Goal: Find specific fact: Find contact information

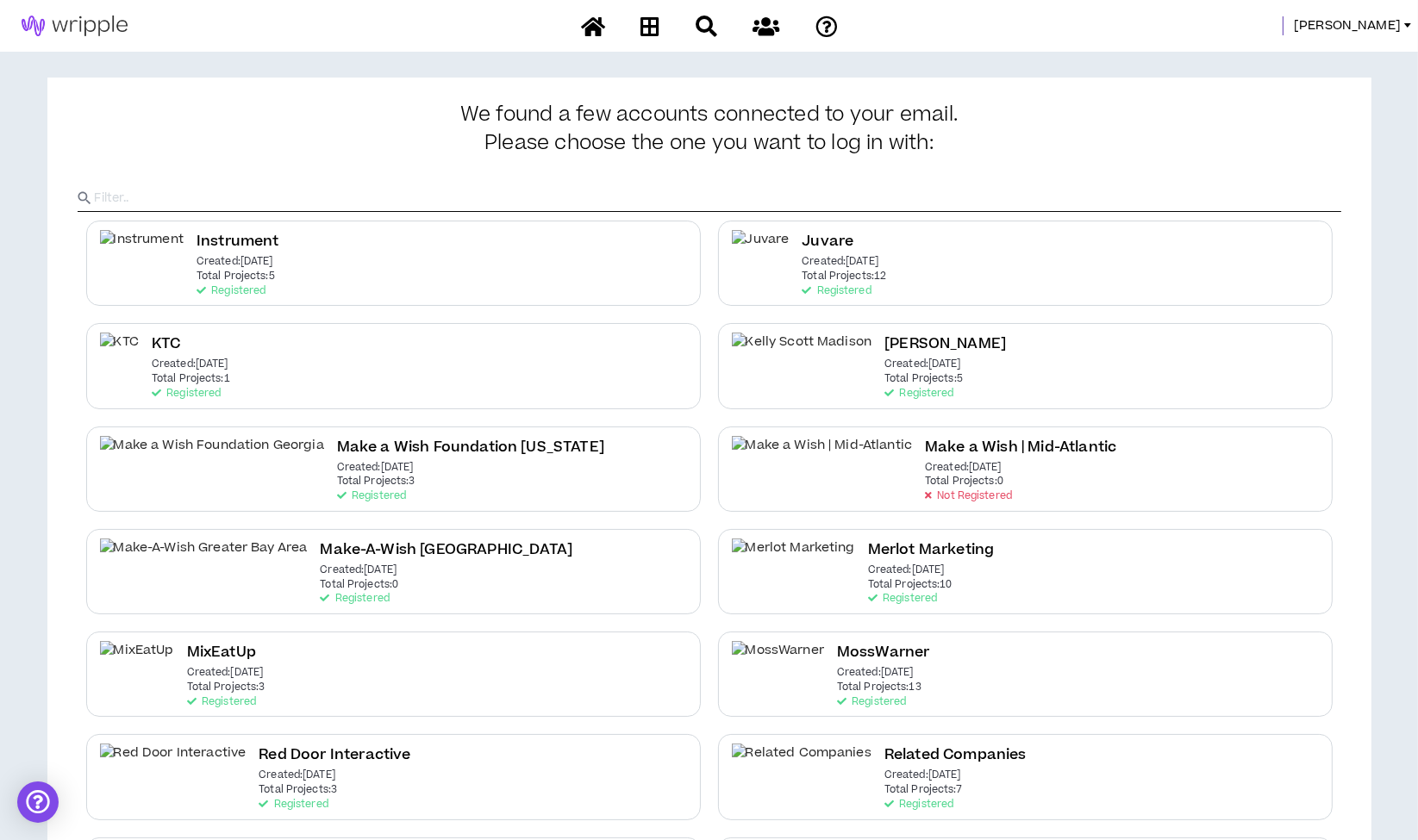
click at [1355, 19] on span "[PERSON_NAME]" at bounding box center [1346, 25] width 106 height 19
click at [1339, 57] on link "System Admin Portal" at bounding box center [1330, 58] width 156 height 26
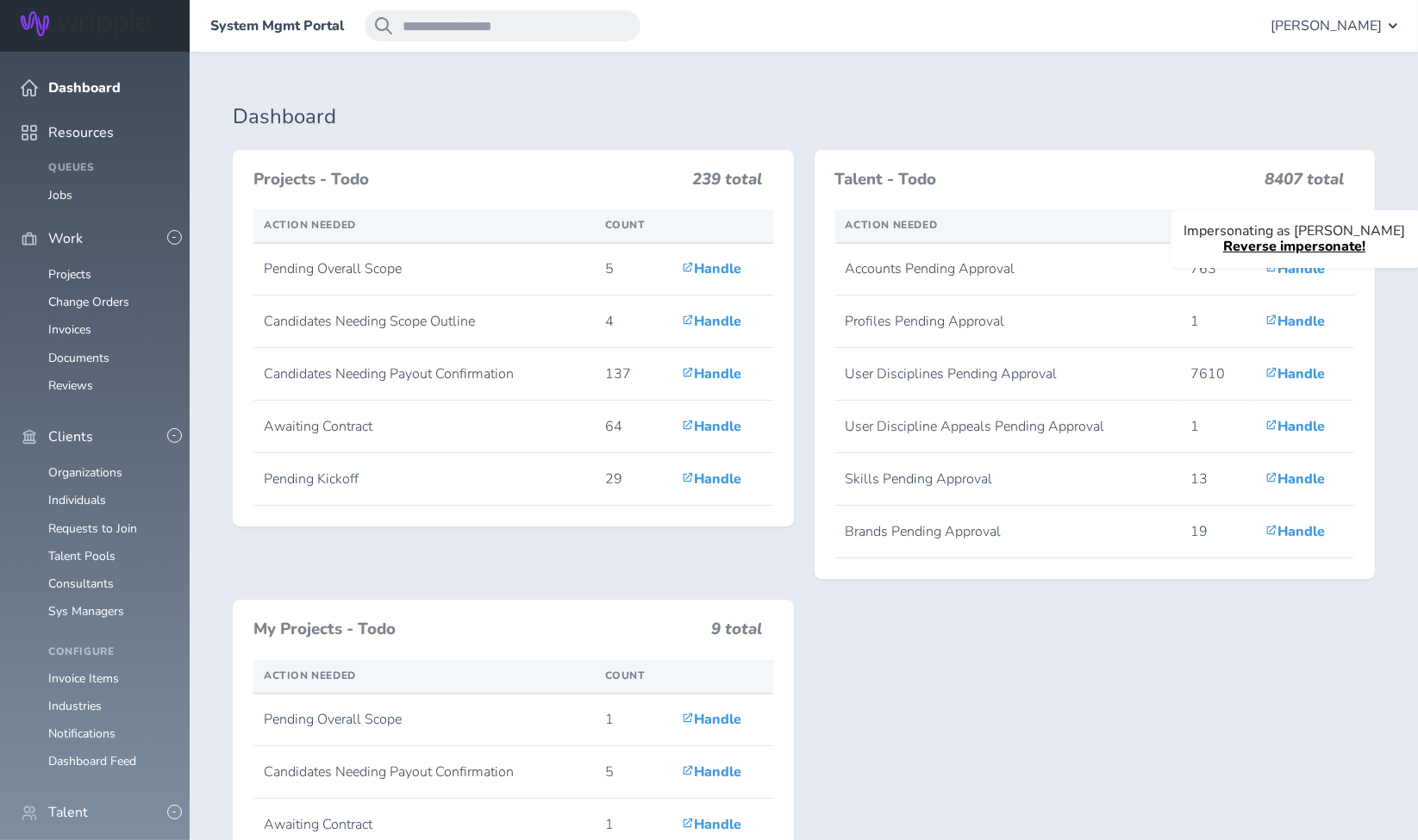
scroll to position [96, 0]
click at [73, 839] on link "Individuals" at bounding box center [77, 849] width 58 height 16
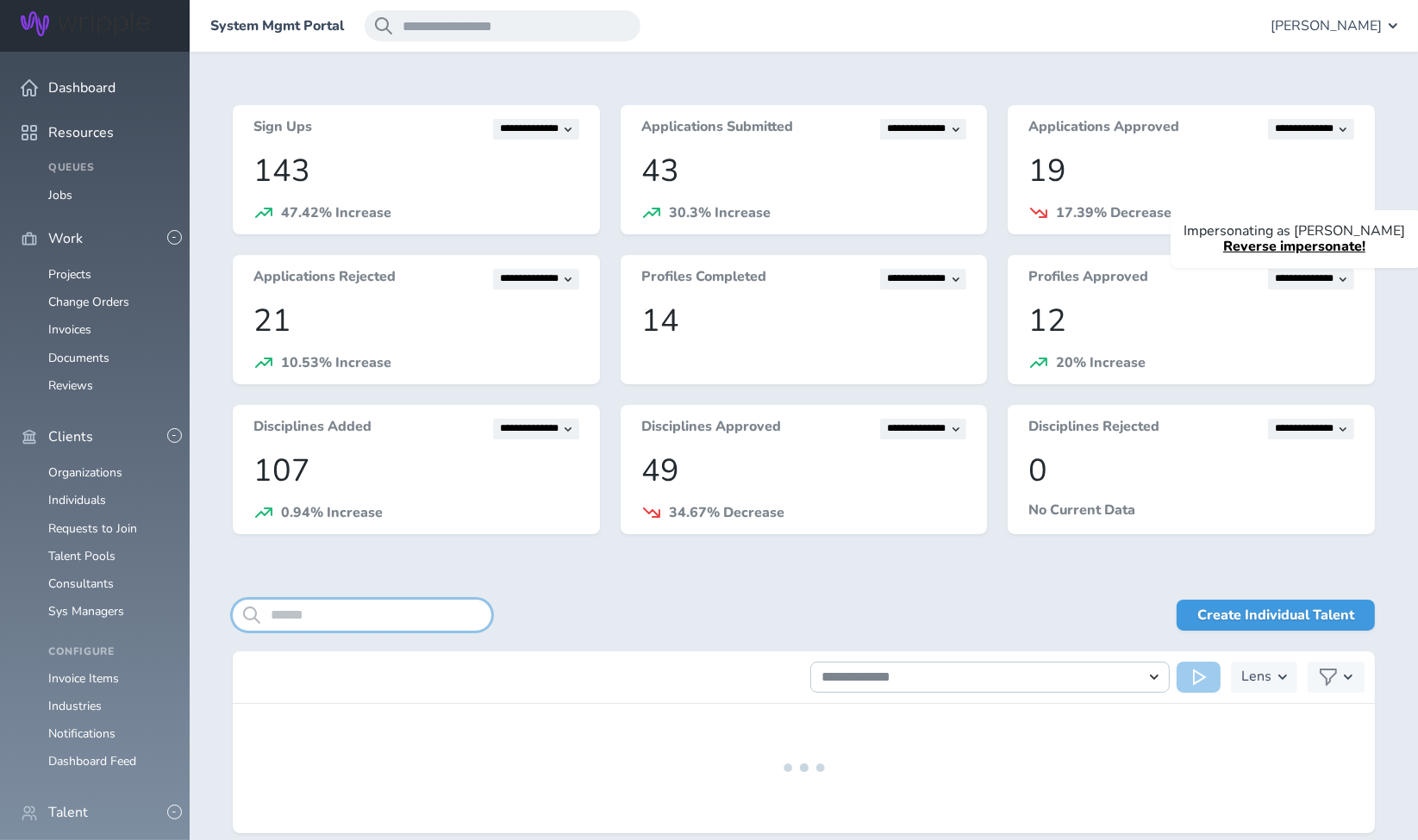
click at [369, 613] on input "search" at bounding box center [361, 615] width 259 height 31
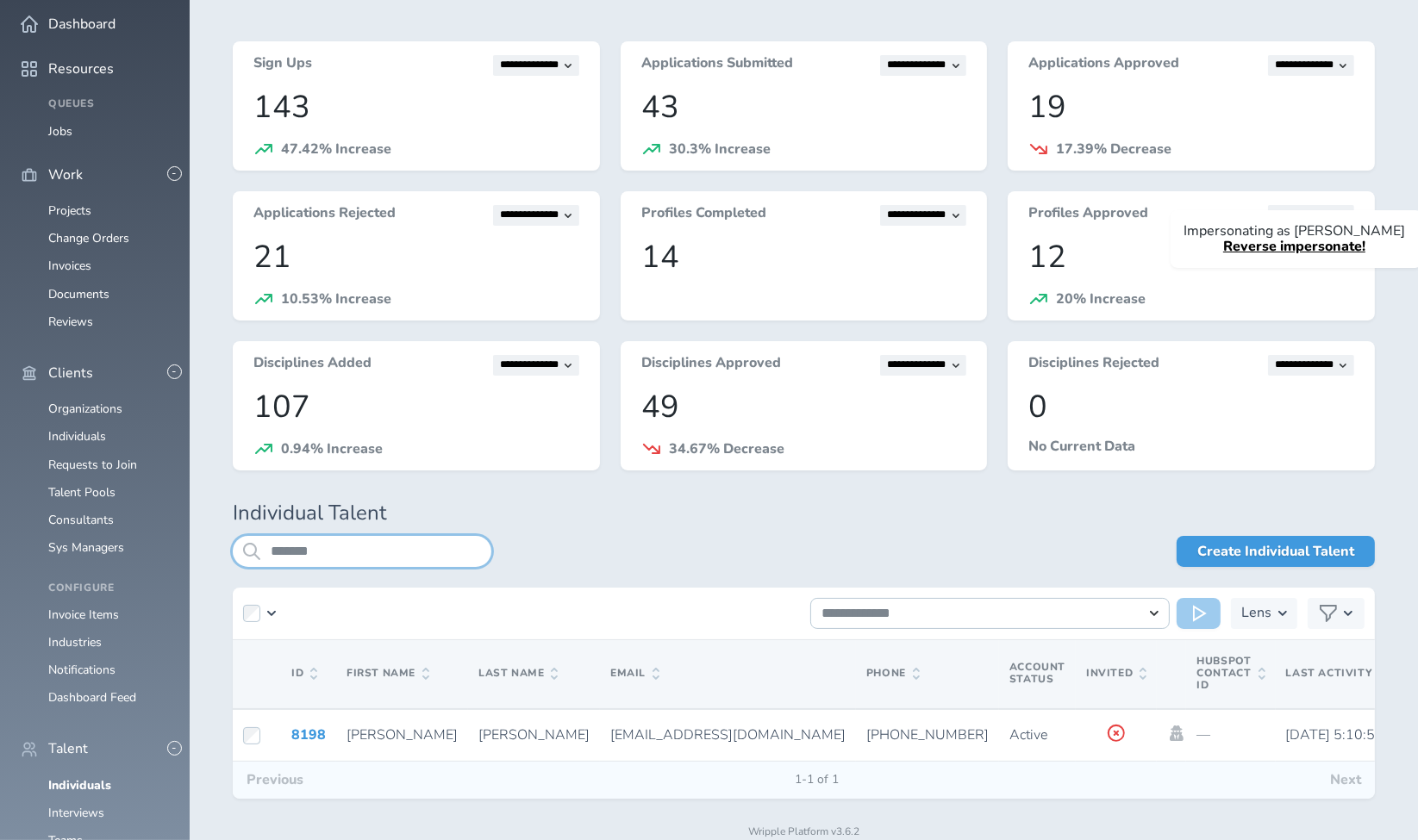
scroll to position [85, 0]
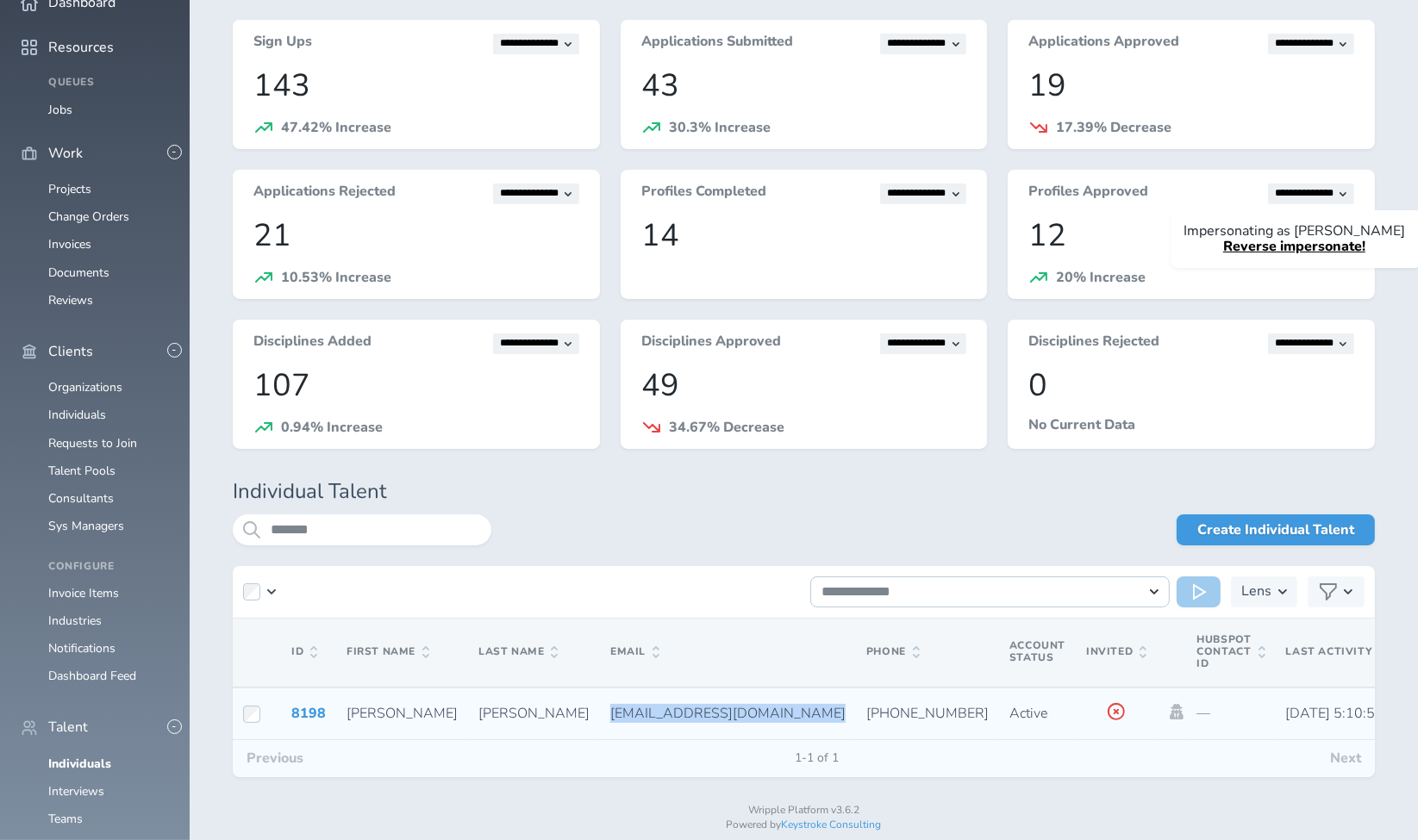
drag, startPoint x: 480, startPoint y: 709, endPoint x: 607, endPoint y: 713, distance: 127.1
copy span "alicoad@gmail.com"
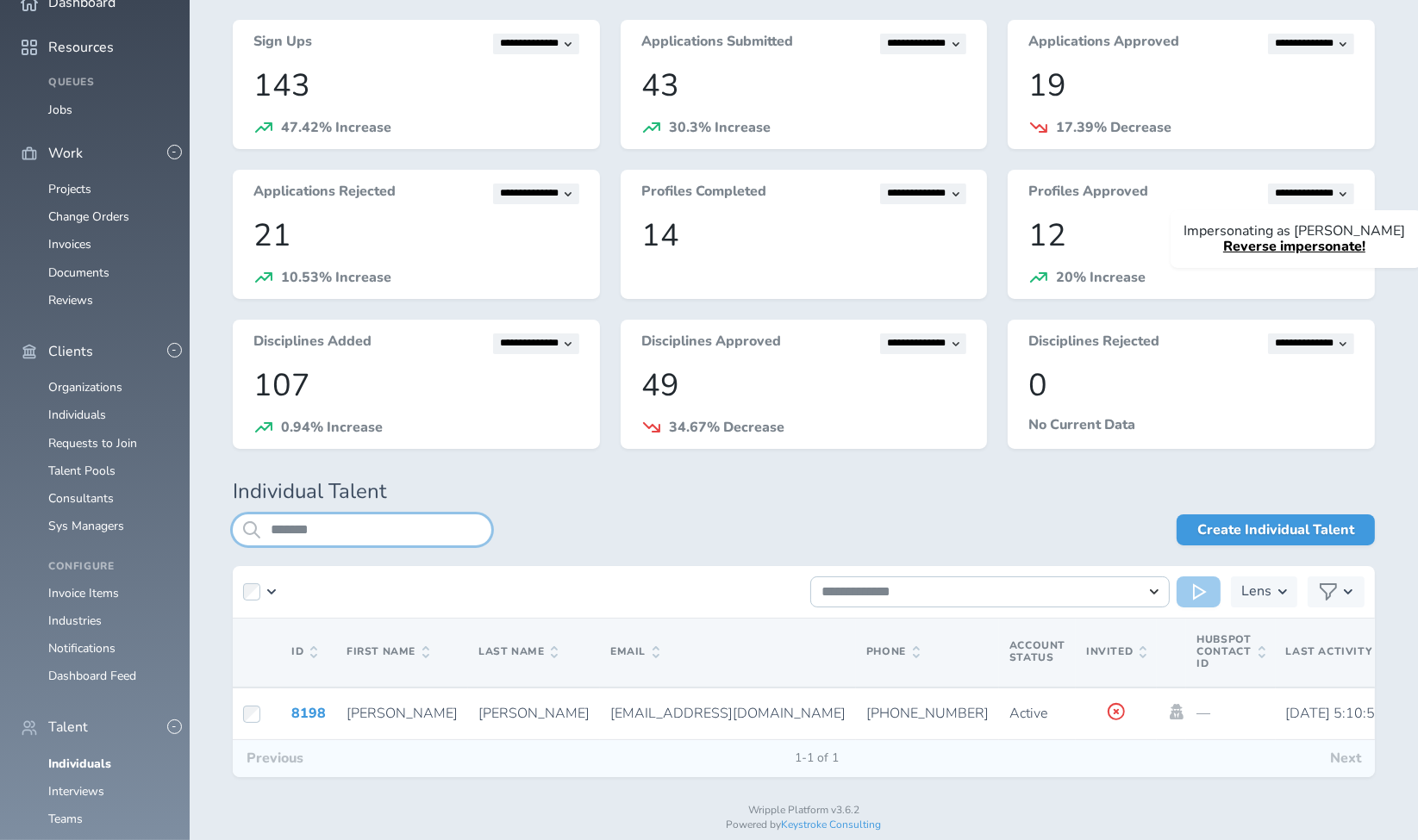
drag, startPoint x: 352, startPoint y: 536, endPoint x: 76, endPoint y: 519, distance: 276.5
paste input "*****"
type input "**********"
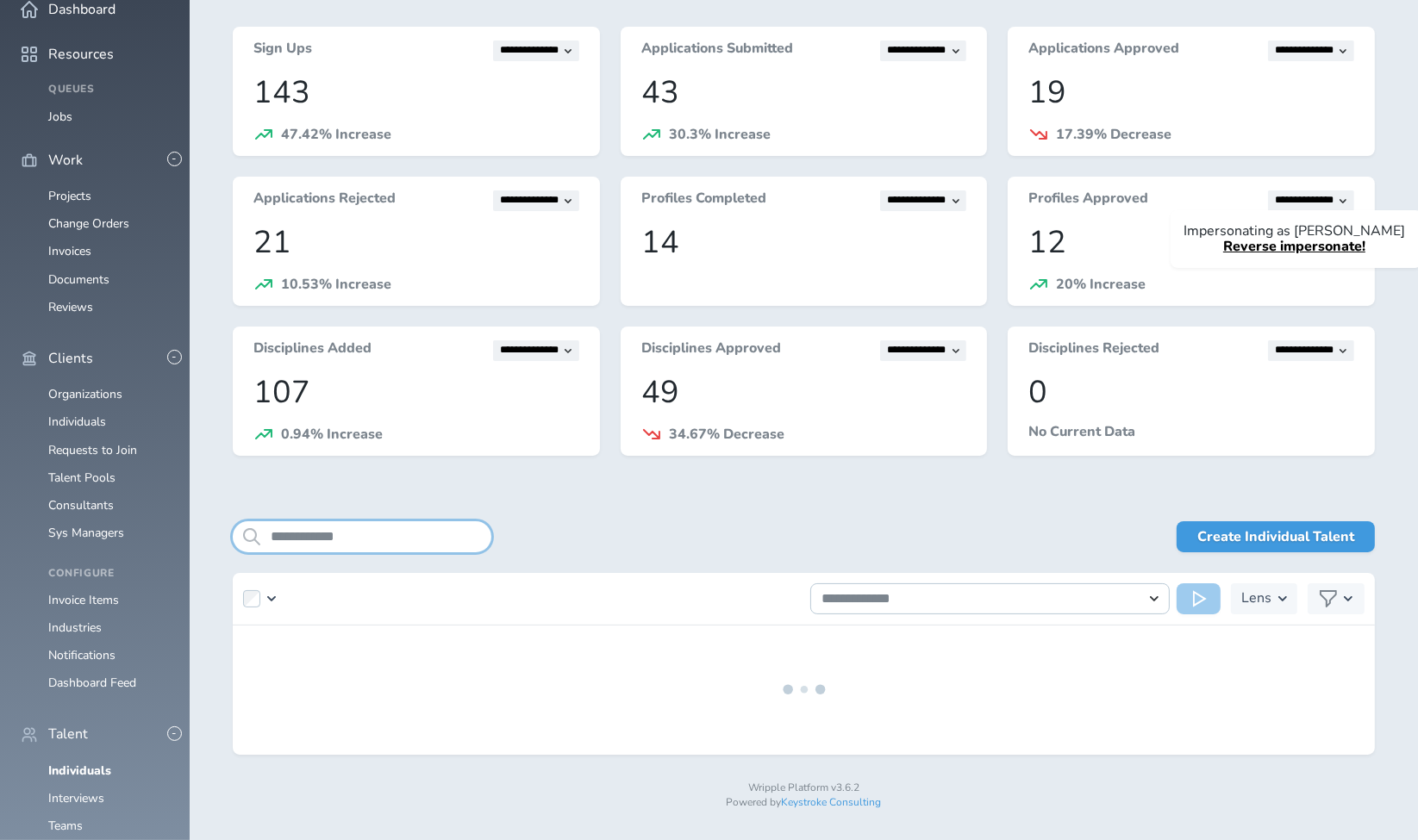
scroll to position [85, 0]
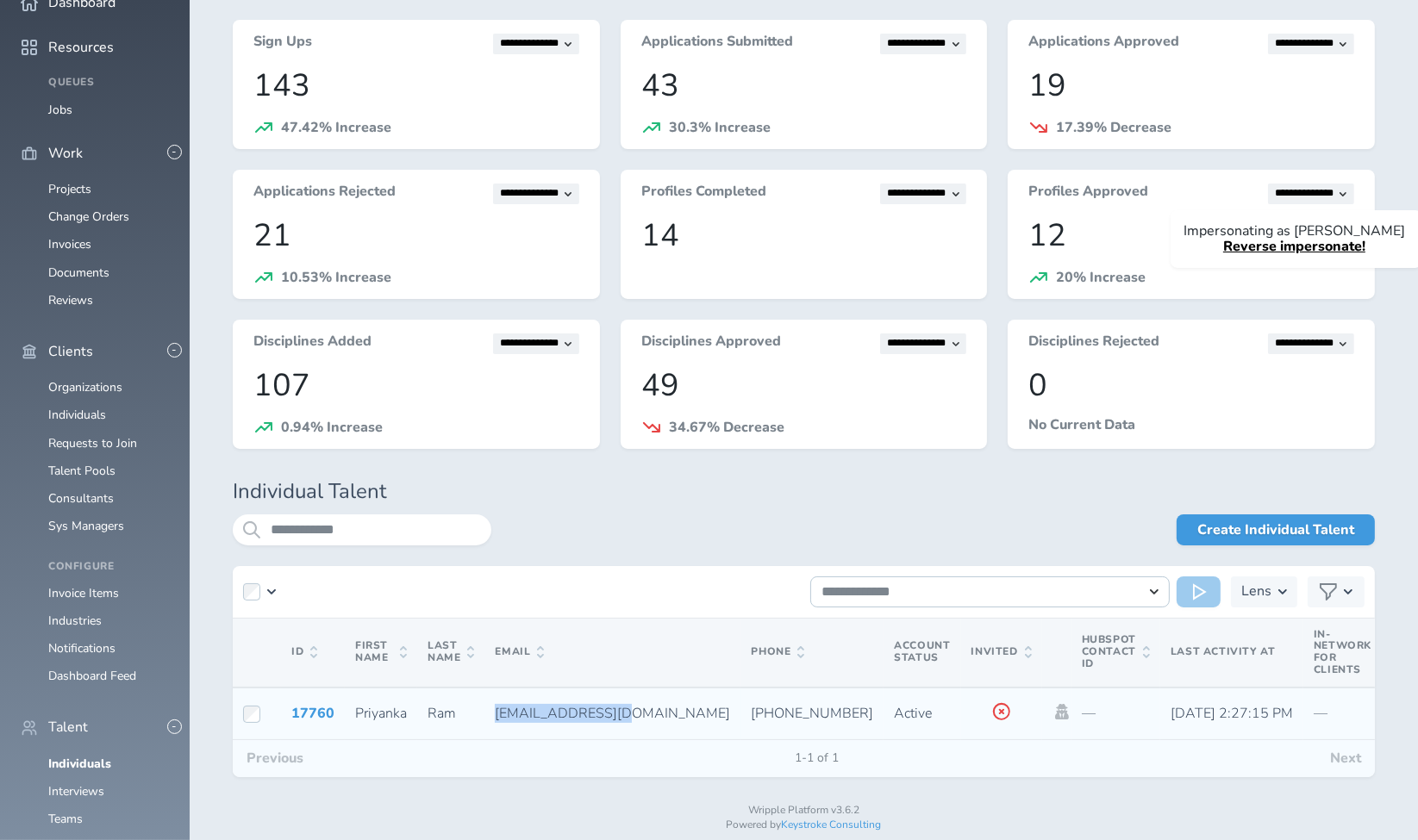
drag, startPoint x: 482, startPoint y: 715, endPoint x: 620, endPoint y: 707, distance: 138.2
click at [620, 707] on td "pri9ram@gmail.com" at bounding box center [612, 714] width 256 height 53
copy span "pri9ram@gmail.com"
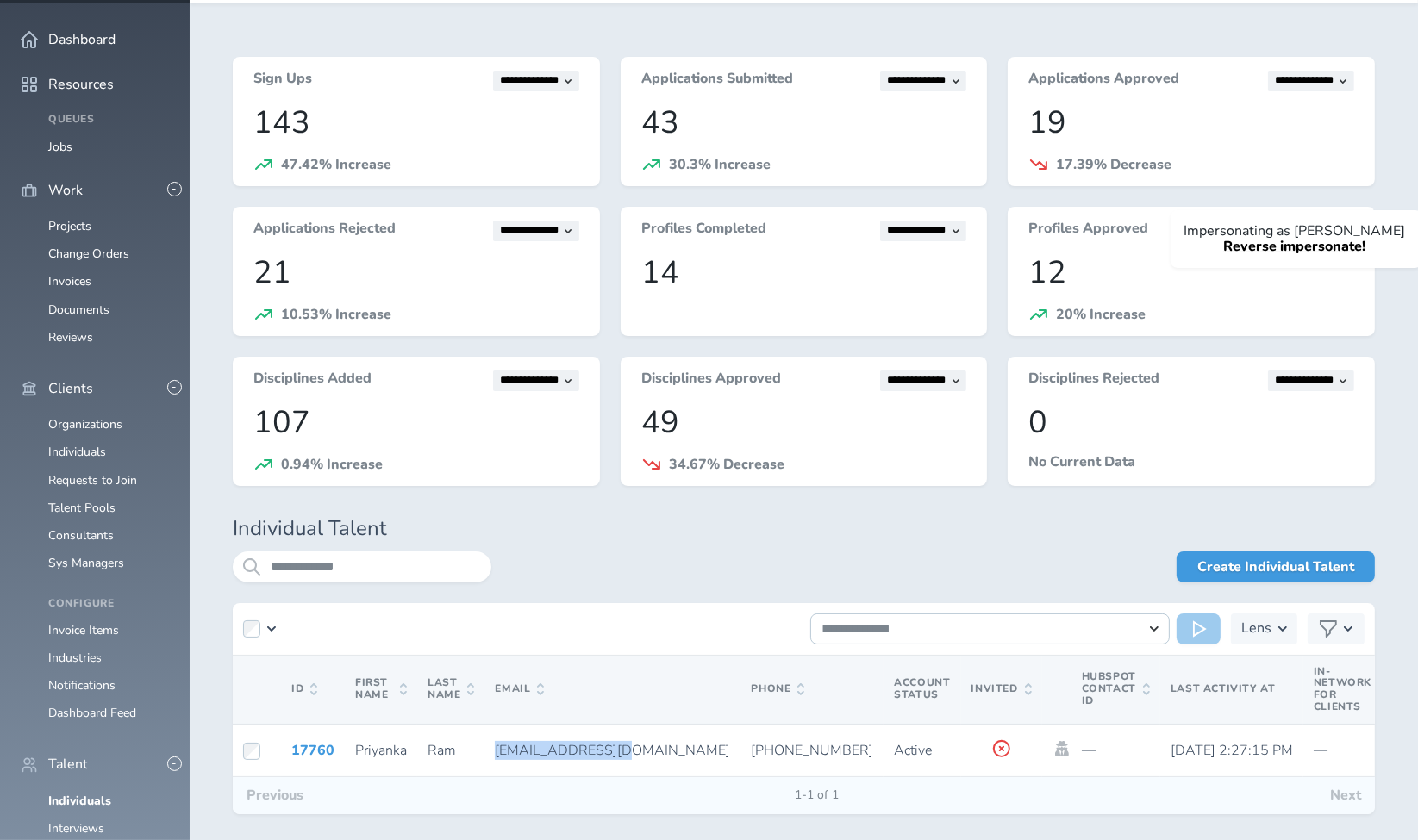
scroll to position [96, 0]
